Goal: Information Seeking & Learning: Learn about a topic

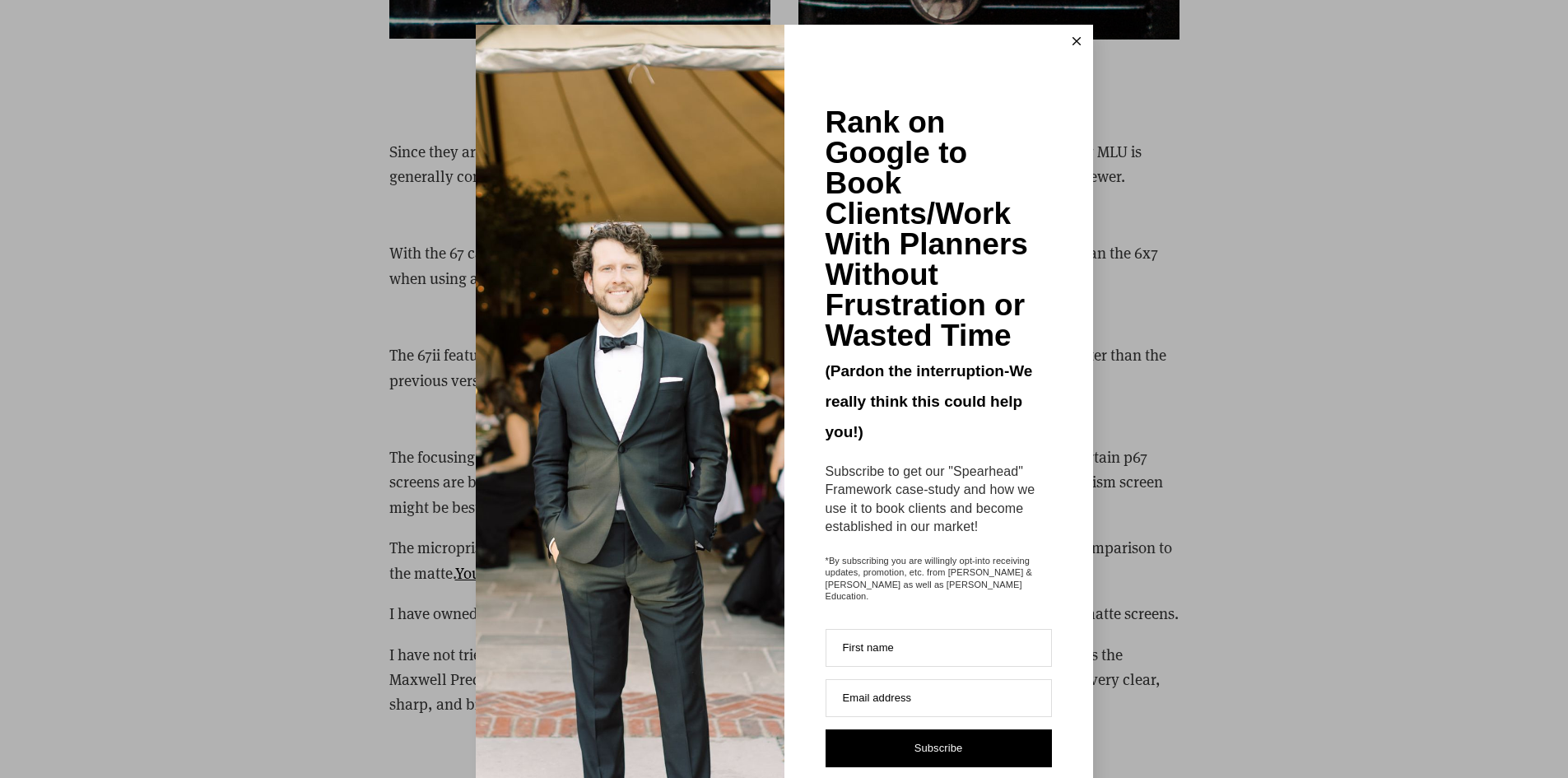
scroll to position [4539, 0]
click at [1072, 43] on line at bounding box center [1076, 41] width 8 height 8
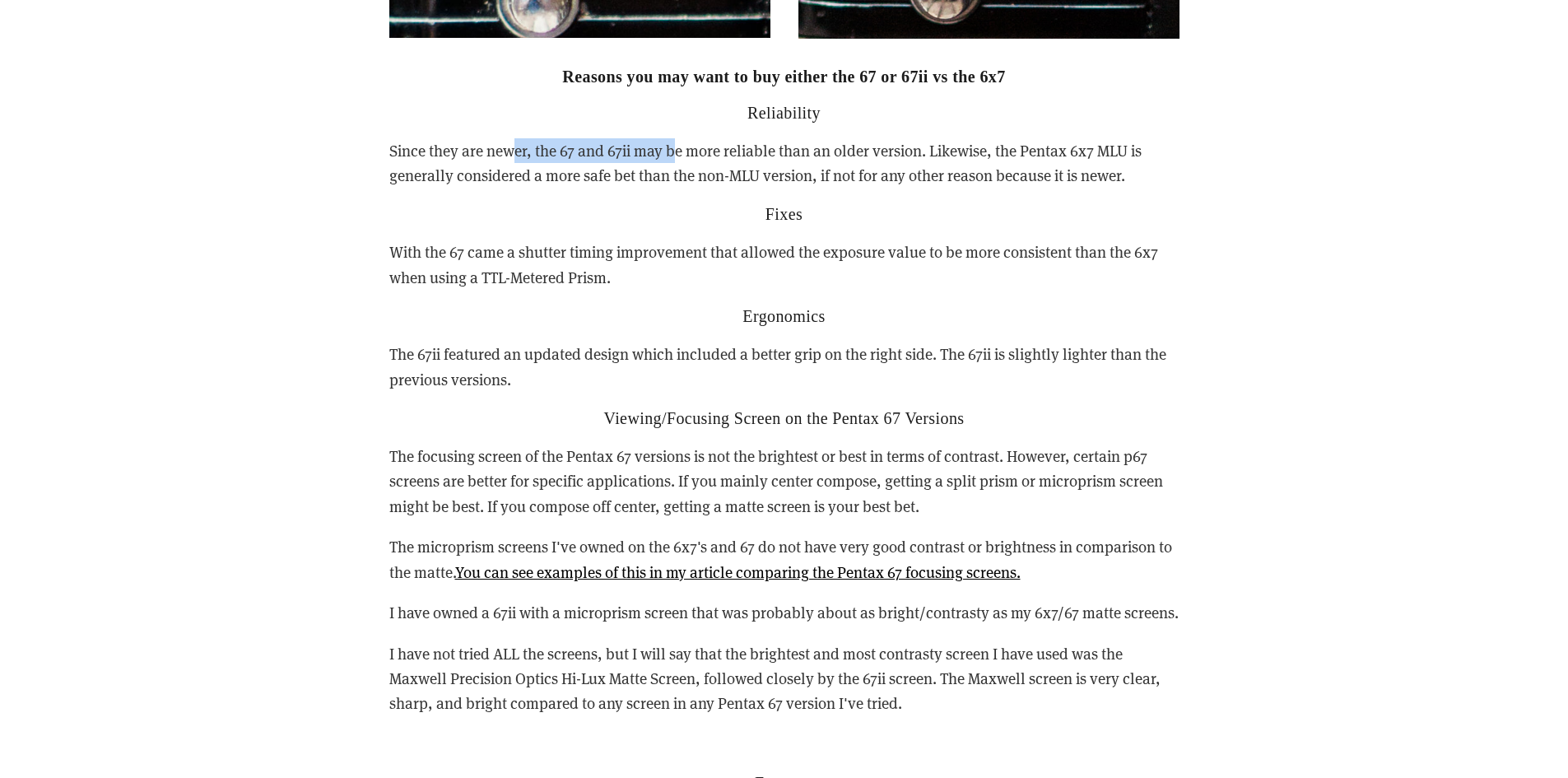
drag, startPoint x: 524, startPoint y: 127, endPoint x: 678, endPoint y: 133, distance: 154.1
click at [678, 138] on p "Since they are newer, the 67 and 67ii may be more reliable than an older versio…" at bounding box center [785, 162] width 791 height 50
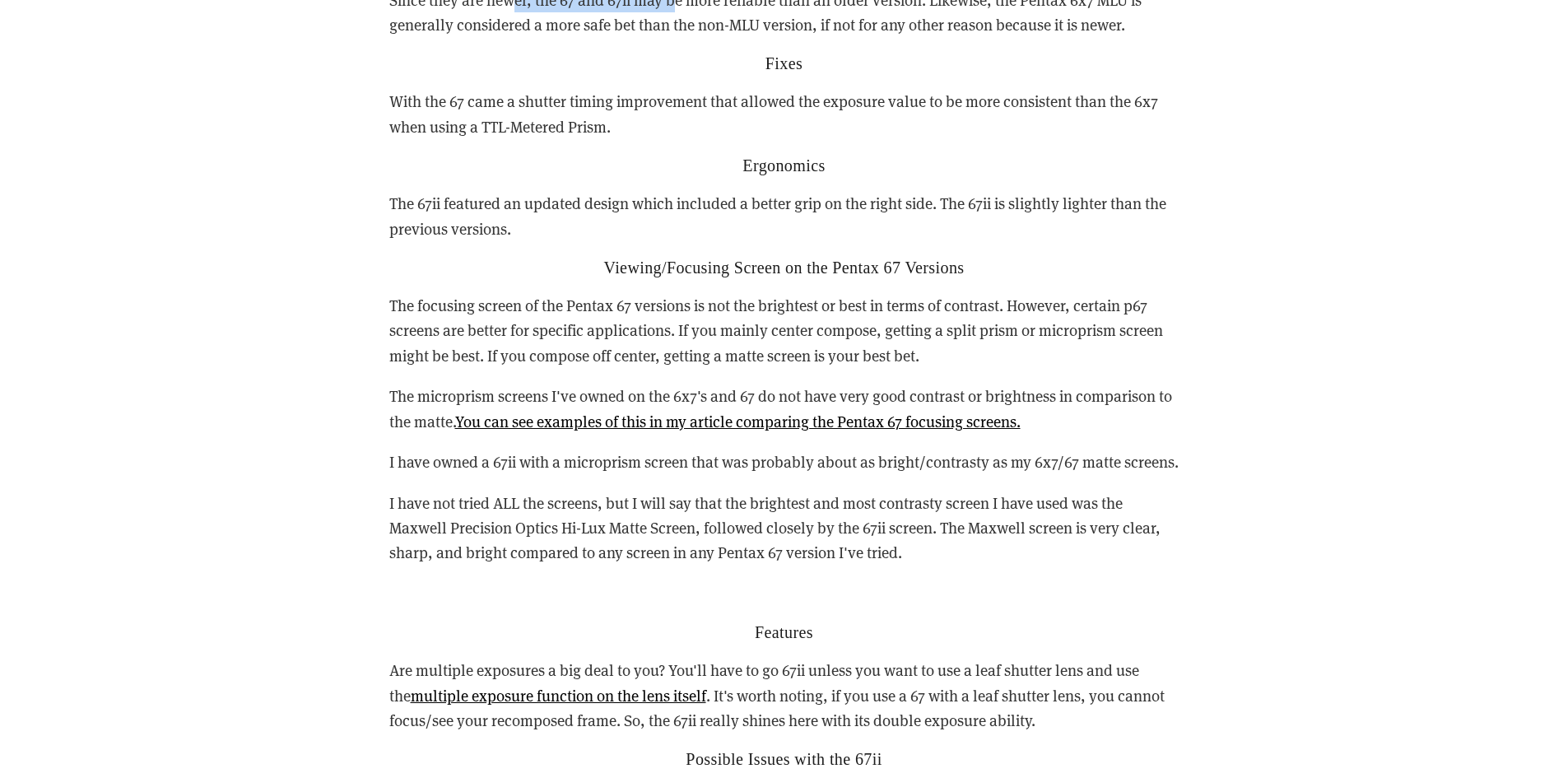
scroll to position [4692, 0]
drag, startPoint x: 401, startPoint y: 169, endPoint x: 658, endPoint y: 168, distance: 257.0
click at [658, 189] on p "The 67ii featured an updated design which included a better grip on the right s…" at bounding box center [785, 213] width 791 height 50
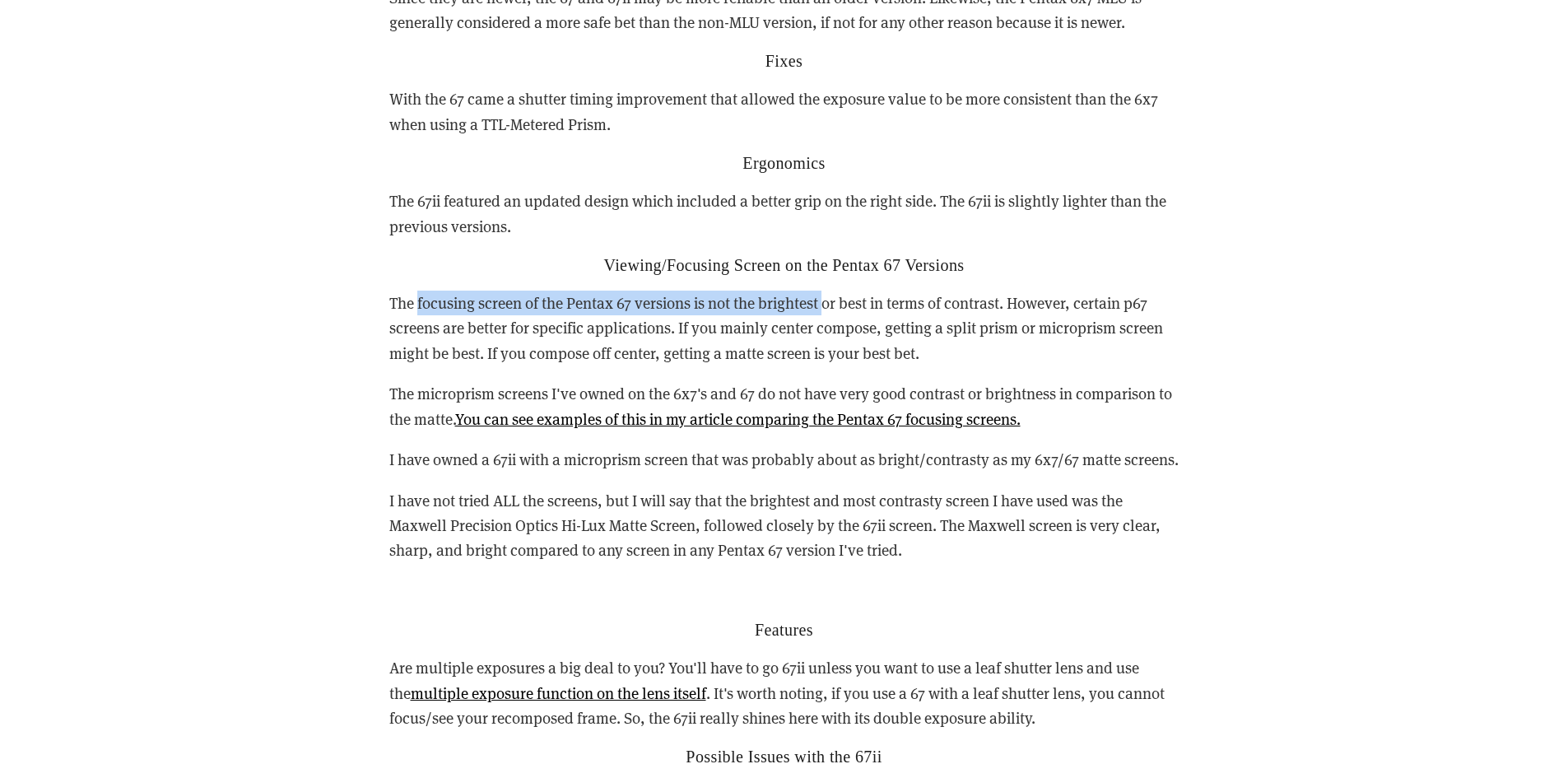
drag, startPoint x: 420, startPoint y: 282, endPoint x: 831, endPoint y: 269, distance: 411.2
click at [831, 290] on p "The focusing screen of the Pentax 67 versions is not the brightest or best in t…" at bounding box center [785, 328] width 791 height 75
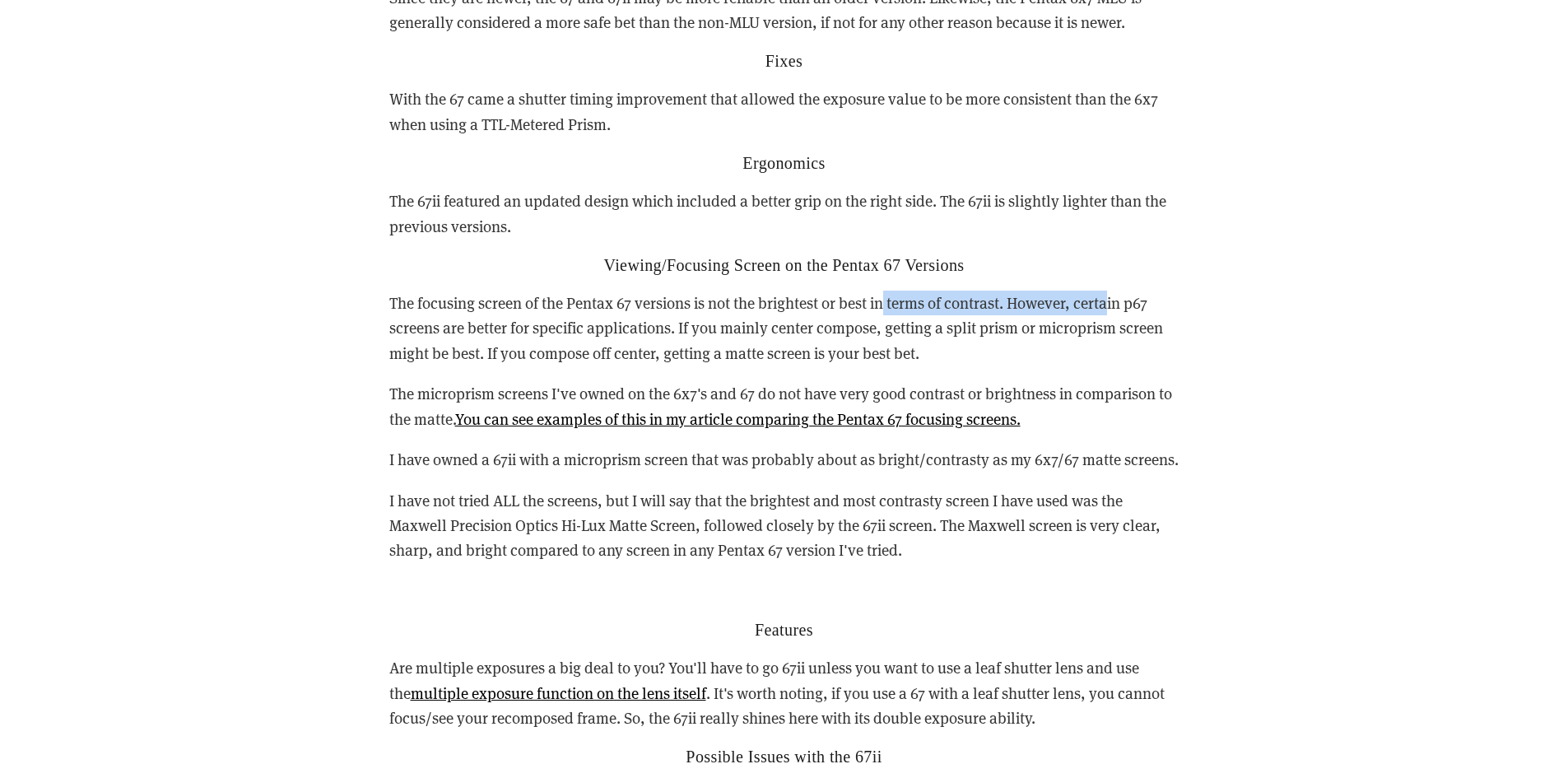
drag, startPoint x: 886, startPoint y: 274, endPoint x: 1113, endPoint y: 273, distance: 227.0
click at [1113, 290] on p "The focusing screen of the Pentax 67 versions is not the brightest or best in t…" at bounding box center [785, 328] width 791 height 75
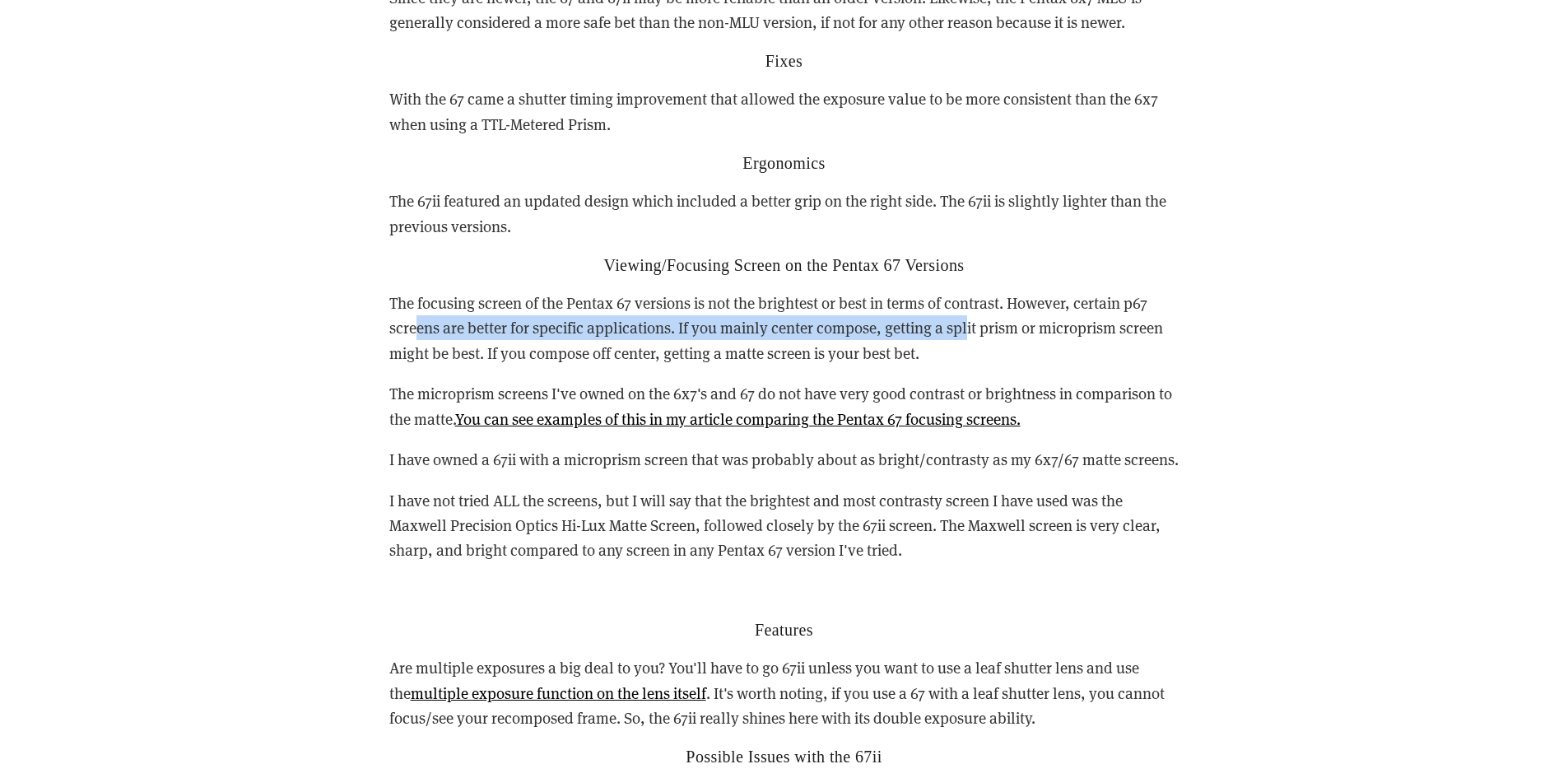
drag, startPoint x: 415, startPoint y: 304, endPoint x: 968, endPoint y: 311, distance: 553.0
click at [968, 311] on p "The focusing screen of the Pentax 67 versions is not the brightest or best in t…" at bounding box center [785, 328] width 791 height 75
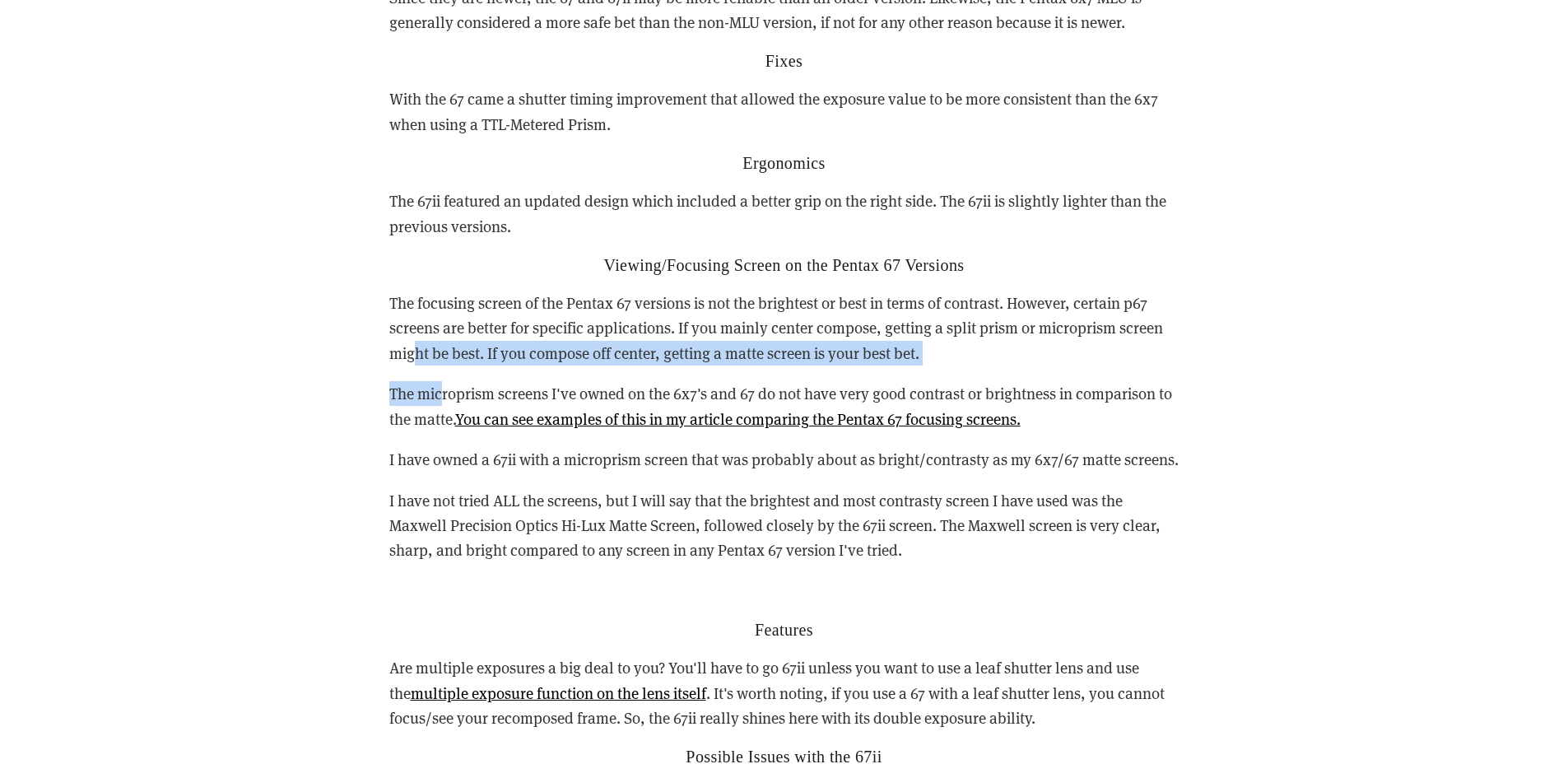
drag, startPoint x: 418, startPoint y: 330, endPoint x: 444, endPoint y: 358, distance: 38.2
click at [444, 358] on div "Reasons you may want to buy either the 67 or 67ii vs the 6x7 Reliability Since …" at bounding box center [785, 687] width 791 height 1548
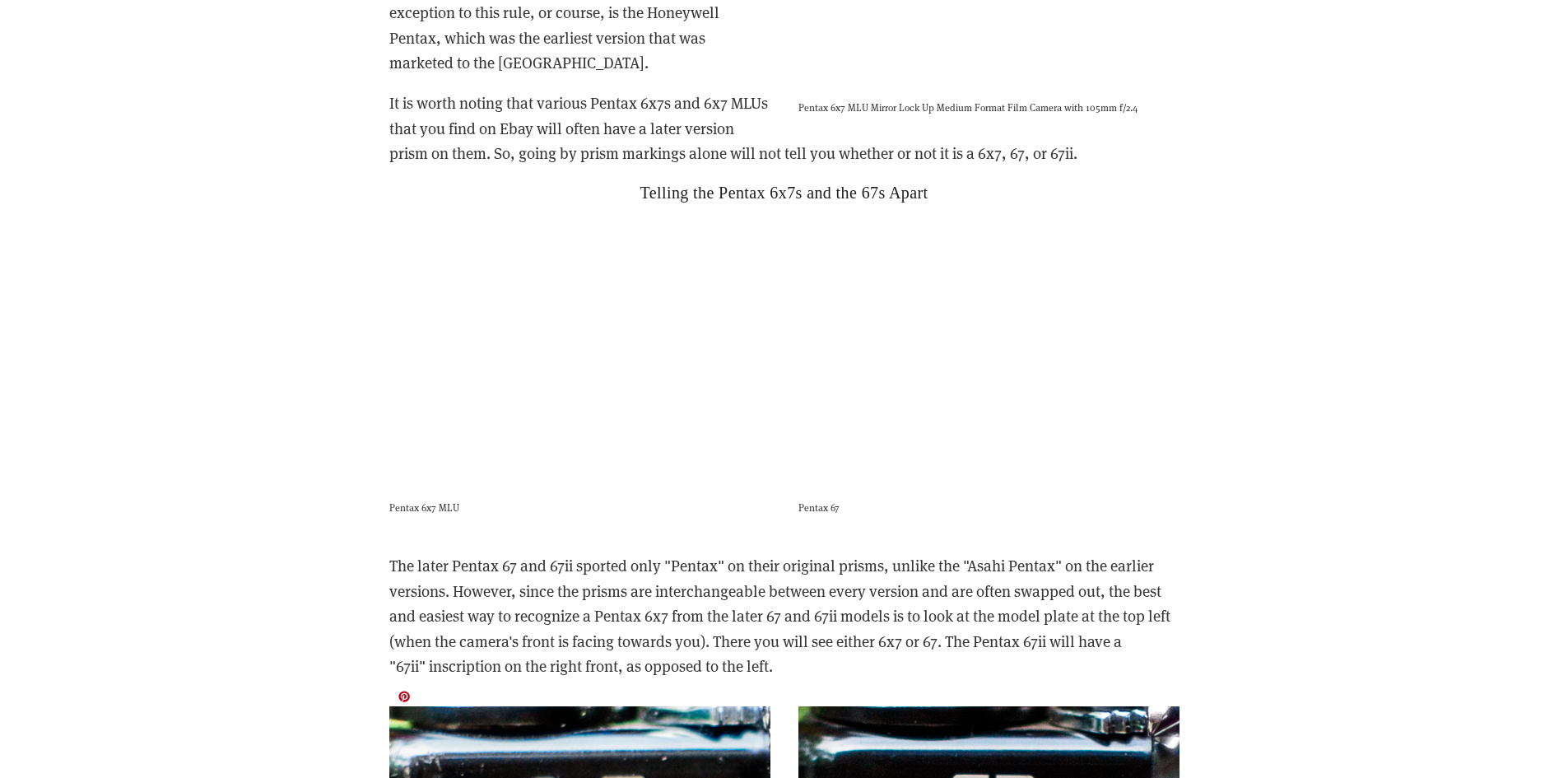
scroll to position [3211, 0]
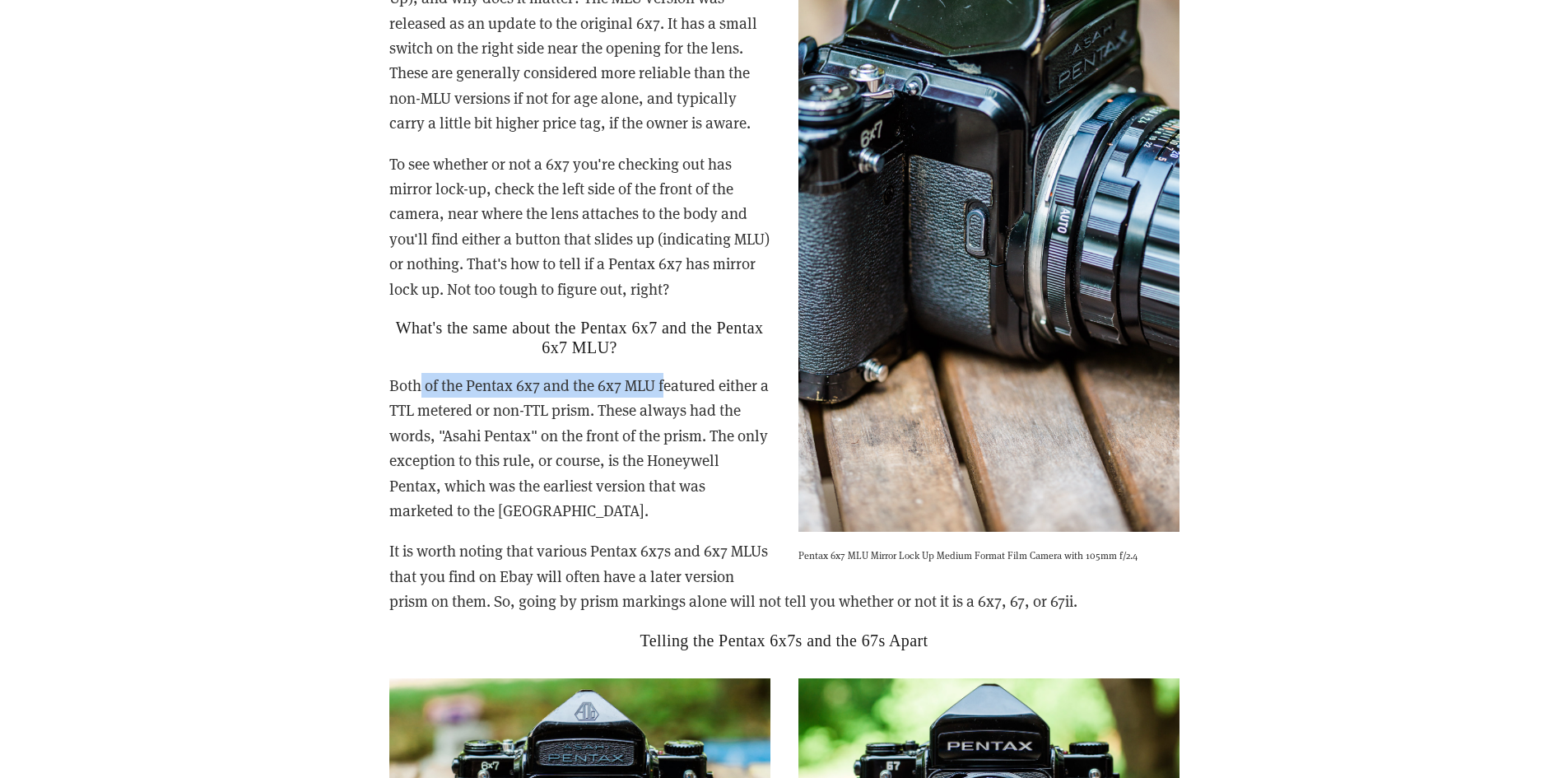
drag, startPoint x: 422, startPoint y: 358, endPoint x: 669, endPoint y: 367, distance: 247.2
click at [669, 373] on p "Both of the Pentax 6x7 and the 6x7 MLU featured either a TTL metered or non-TTL…" at bounding box center [785, 448] width 791 height 150
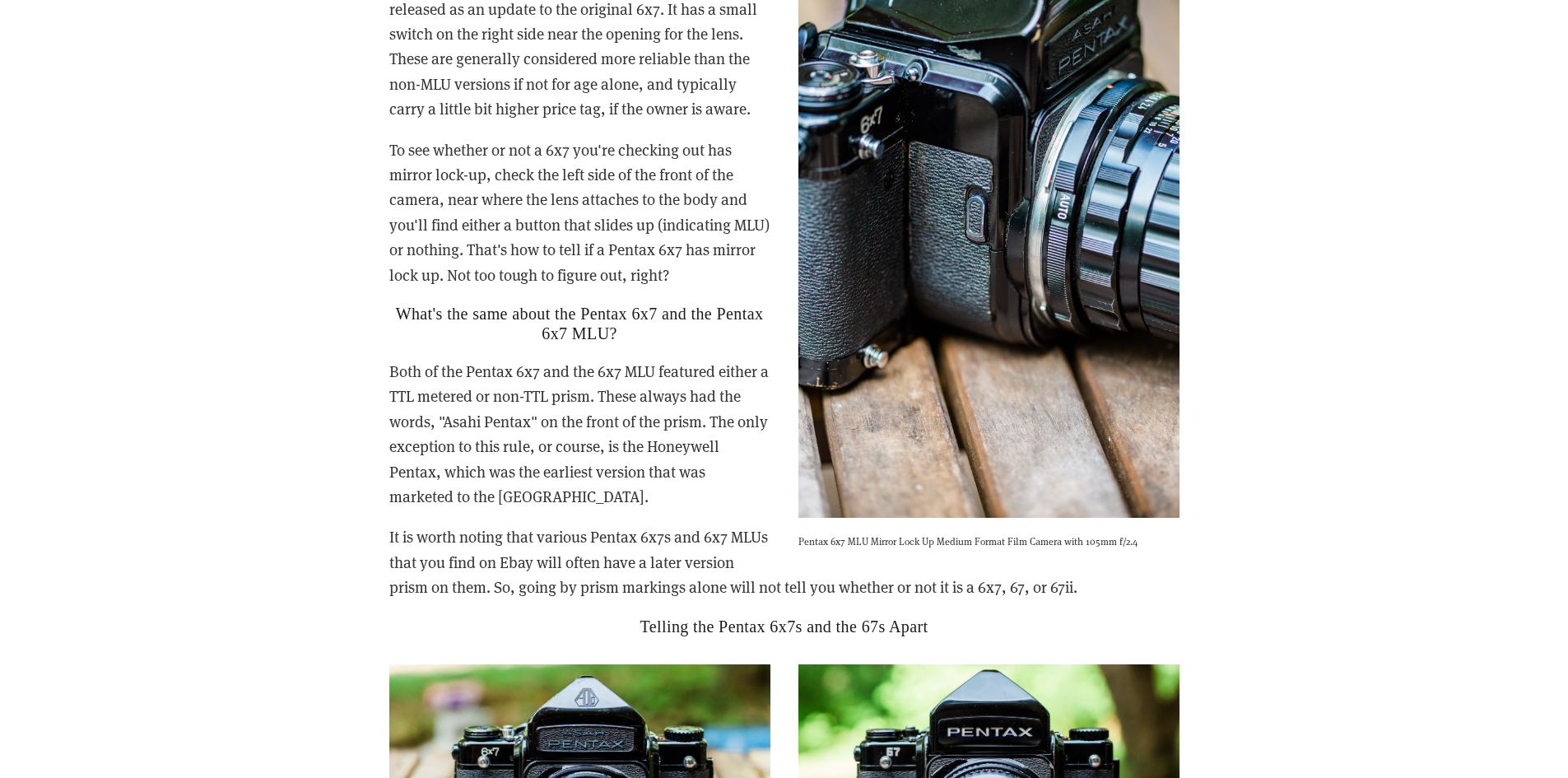
scroll to position [3224, 0]
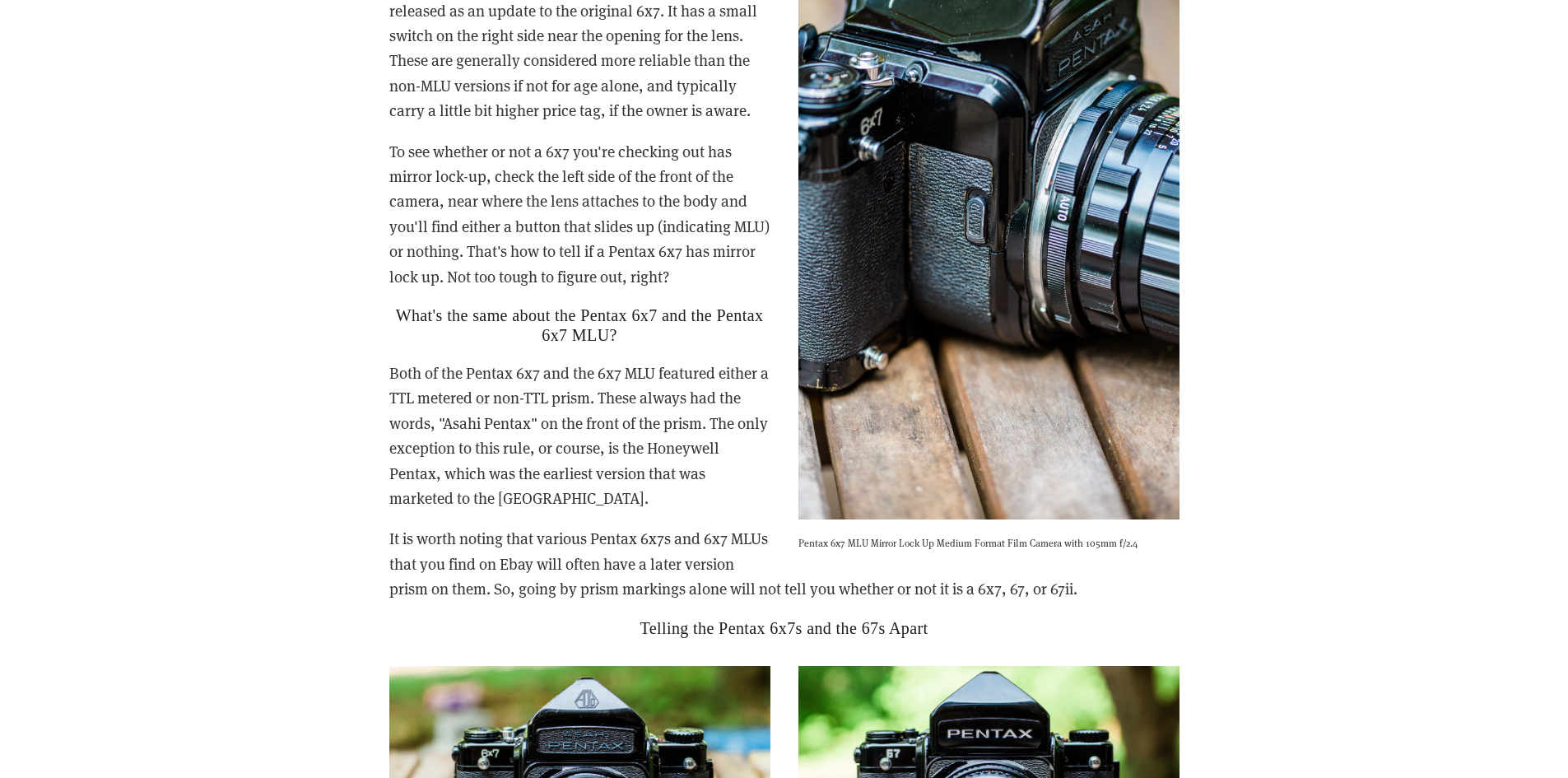
click at [976, 199] on img at bounding box center [989, 234] width 381 height 572
